Goal: Task Accomplishment & Management: Manage account settings

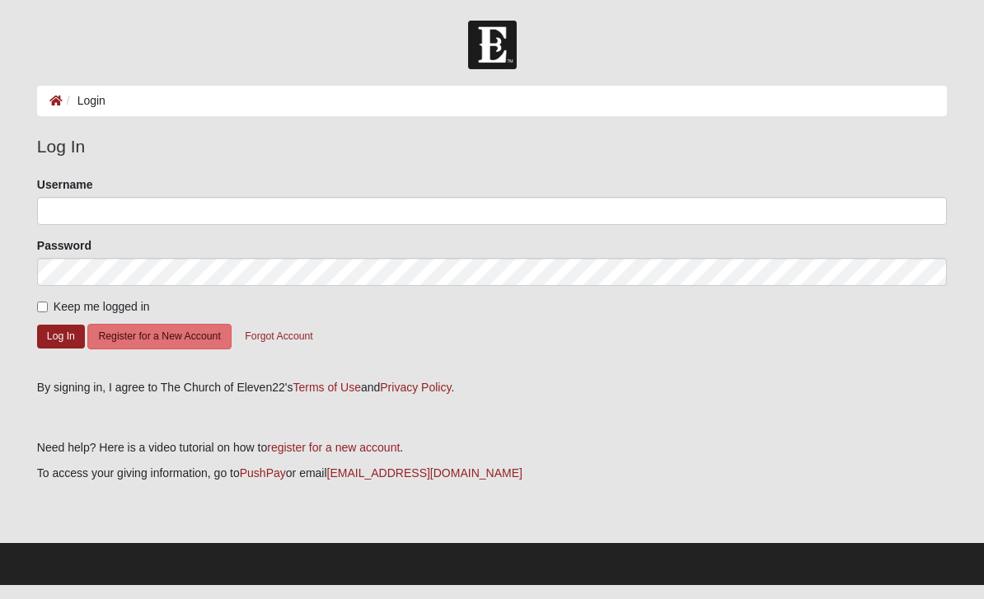
click at [58, 307] on span "Keep me logged in" at bounding box center [102, 306] width 96 height 13
click at [48, 307] on input "Keep me logged in" at bounding box center [42, 307] width 11 height 11
checkbox input "true"
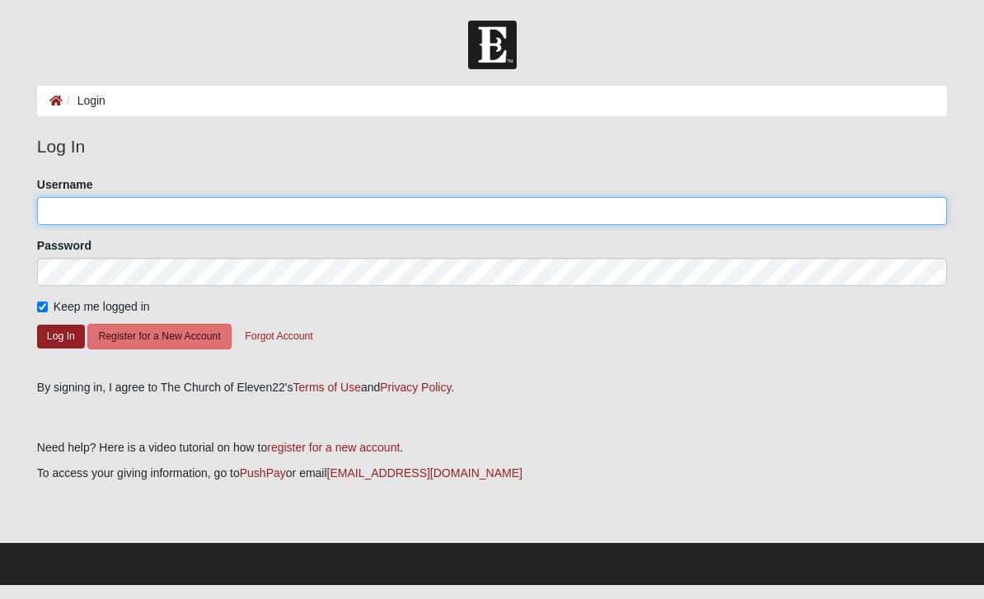
click at [128, 213] on input "Username" at bounding box center [492, 211] width 910 height 28
type input "[EMAIL_ADDRESS][DOMAIN_NAME]"
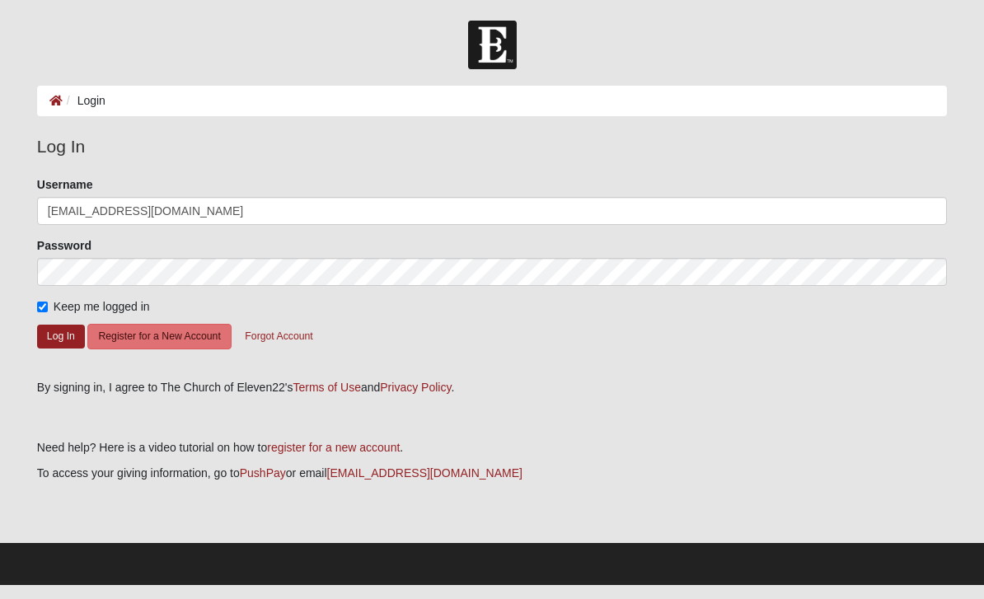
click at [60, 335] on button "Log In" at bounding box center [61, 337] width 48 height 24
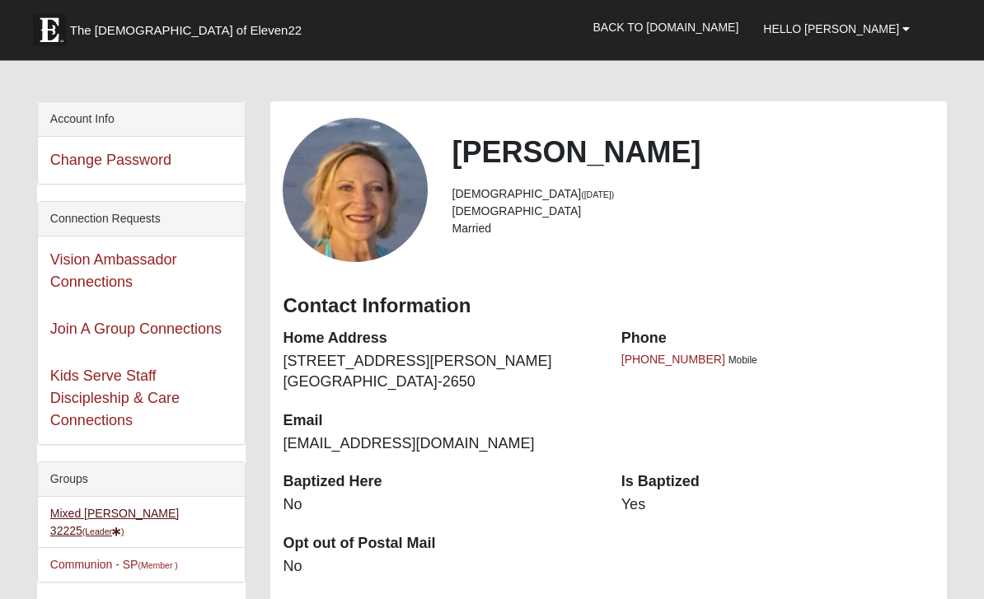
scroll to position [35, 0]
click at [148, 519] on link "Mixed Fritzemeier 32225 (Leader )" at bounding box center [114, 522] width 129 height 30
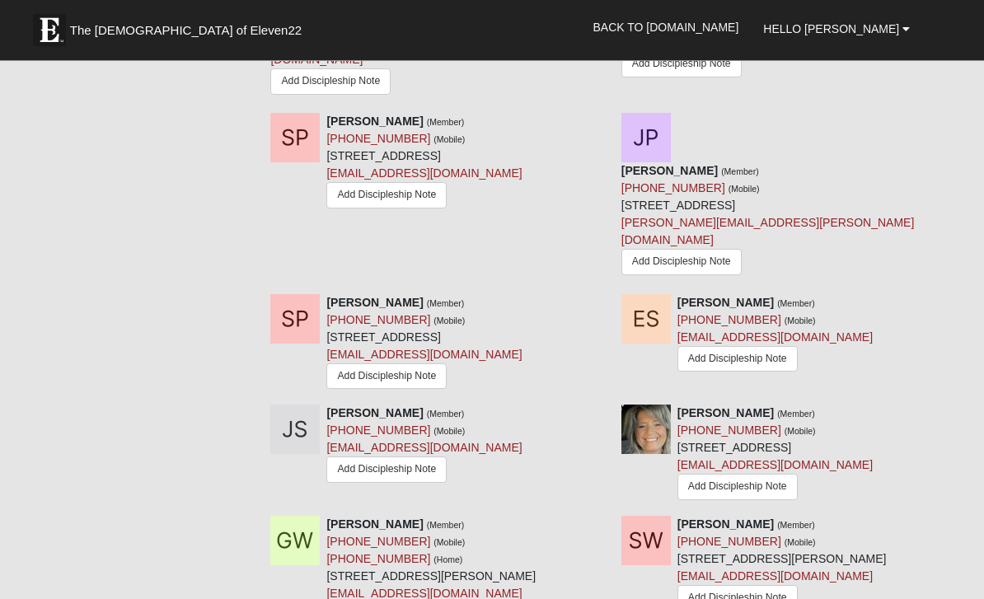
scroll to position [2279, 0]
